Goal: Navigation & Orientation: Find specific page/section

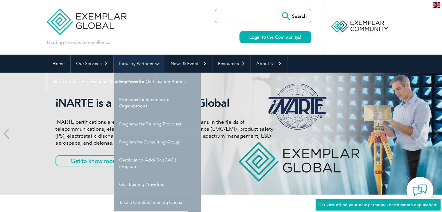
click at [134, 62] on link "Industry Partners" at bounding box center [139, 64] width 51 height 18
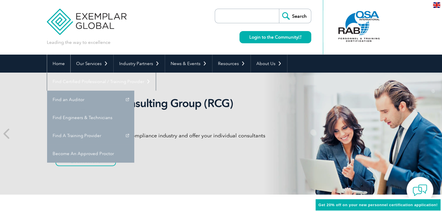
click at [62, 66] on link "Home" at bounding box center [58, 64] width 23 height 18
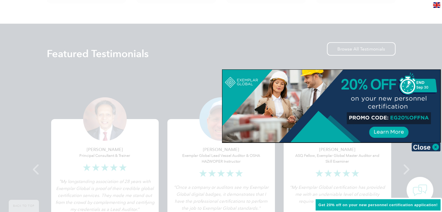
scroll to position [1092, 0]
